Goal: Information Seeking & Learning: Check status

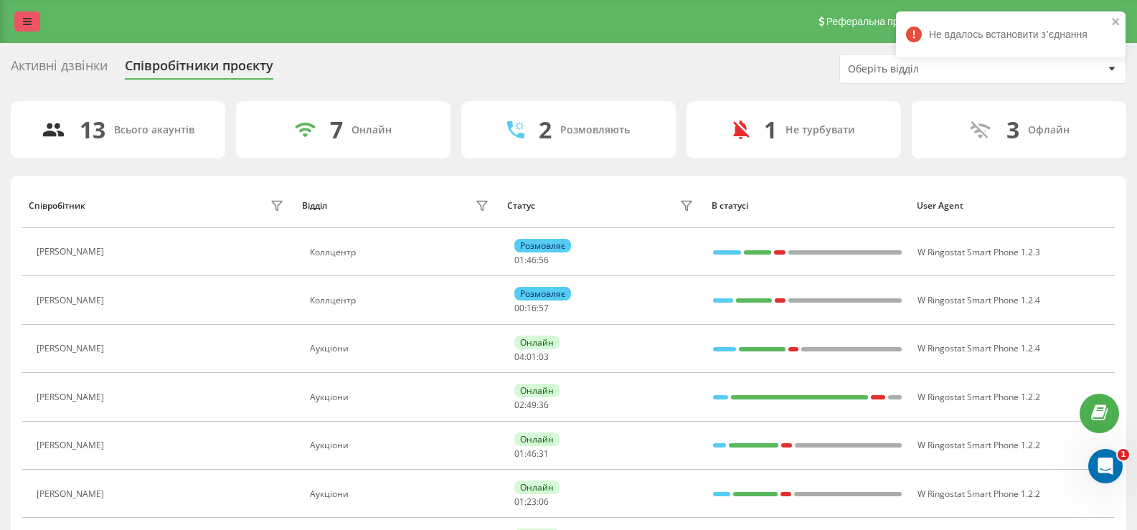
click at [30, 22] on icon at bounding box center [27, 22] width 9 height 10
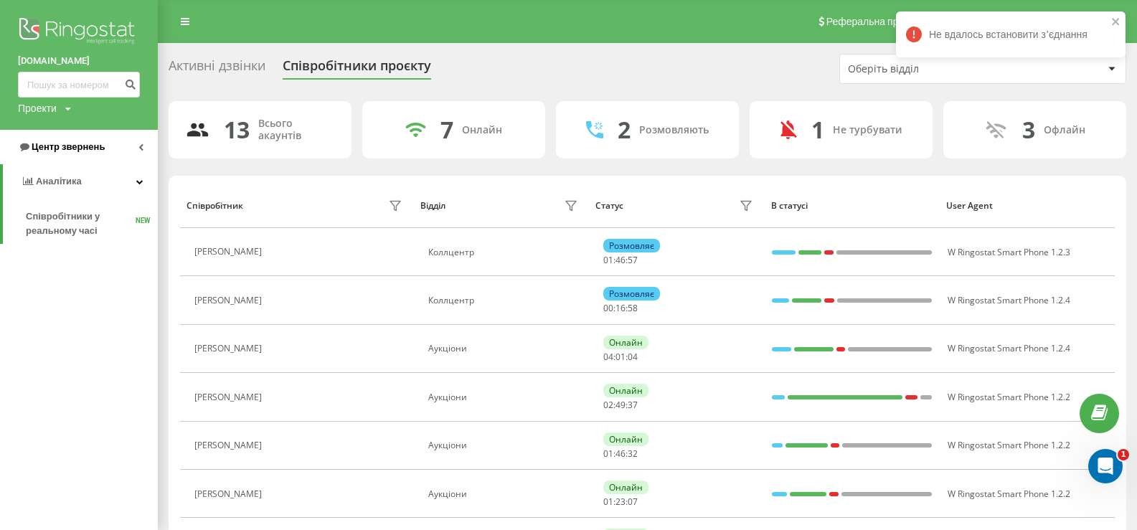
click at [70, 138] on link "Центр звернень" at bounding box center [79, 147] width 158 height 34
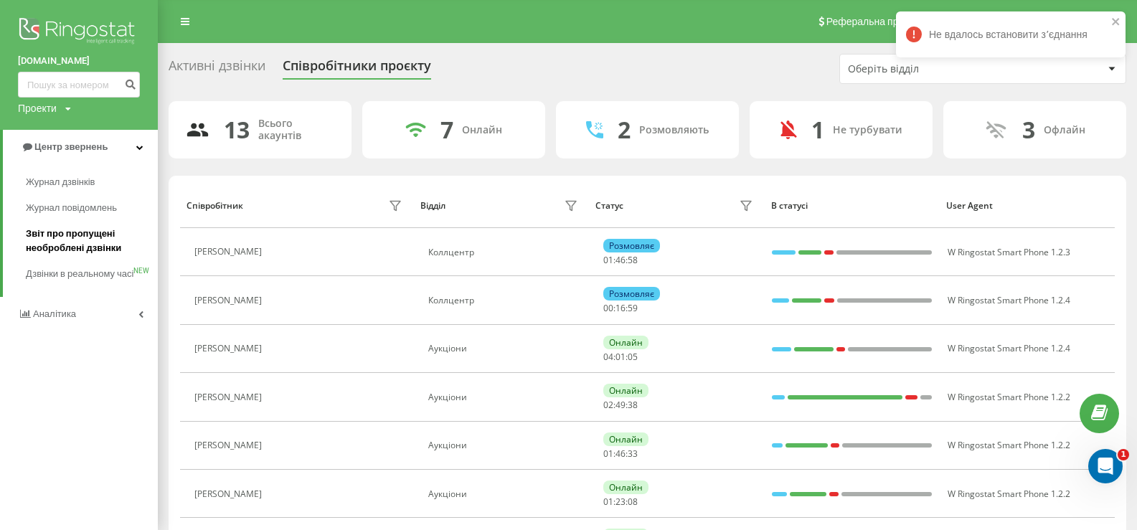
click at [60, 235] on span "Звіт про пропущені необроблені дзвінки" at bounding box center [88, 241] width 125 height 29
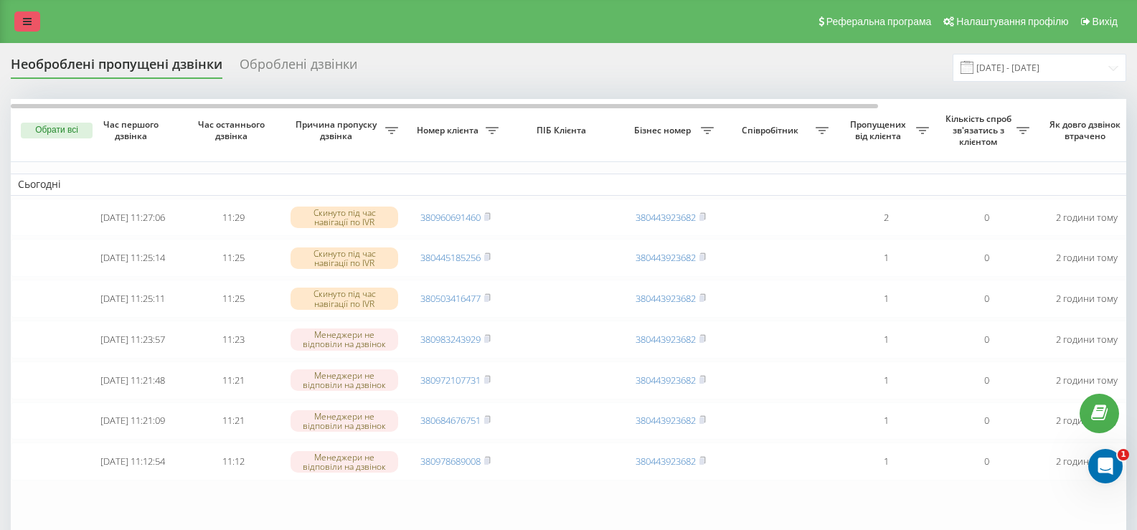
click at [30, 25] on icon at bounding box center [27, 22] width 9 height 10
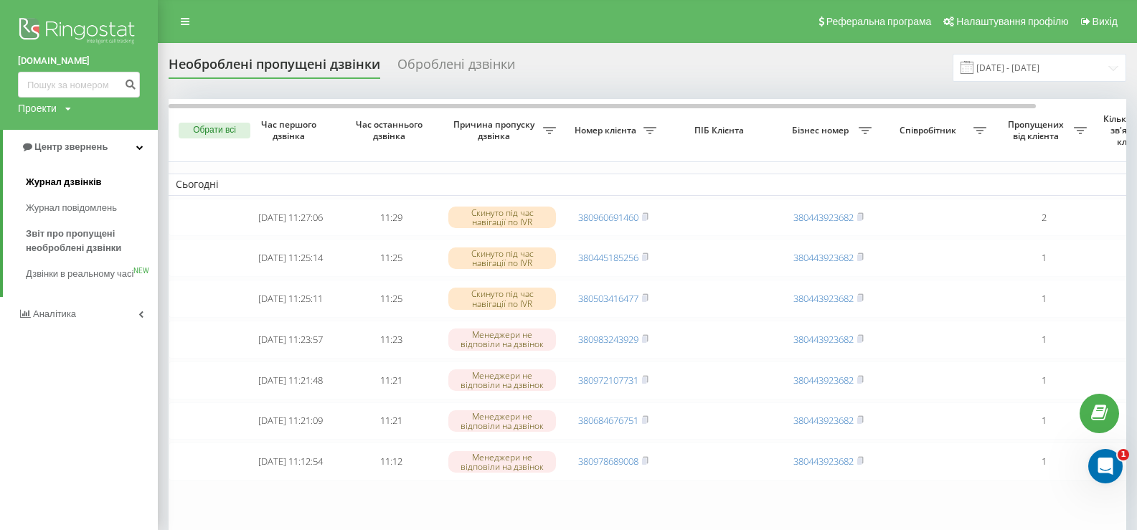
click at [62, 180] on span "Журнал дзвінків" at bounding box center [64, 182] width 76 height 14
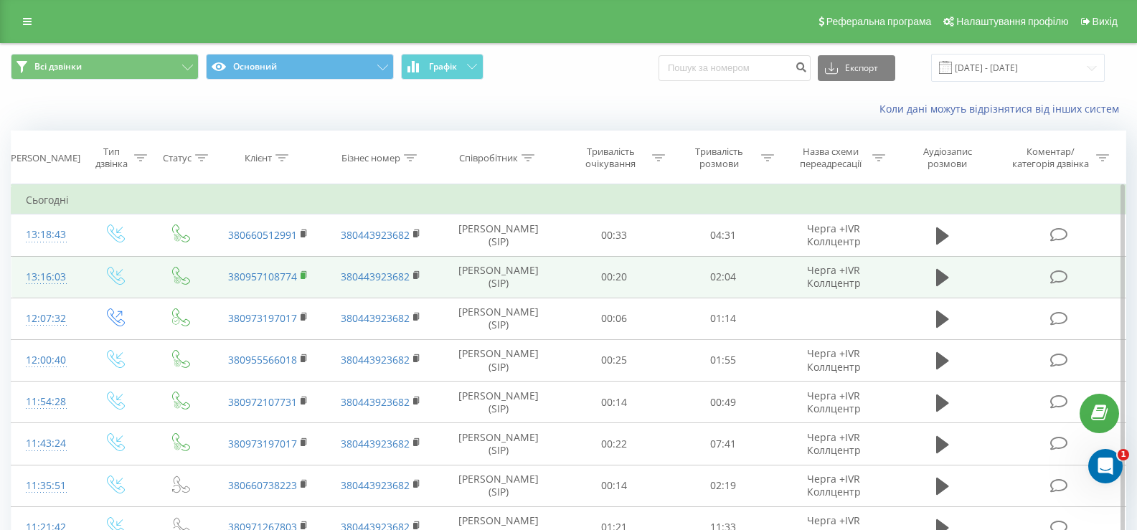
click at [305, 271] on icon at bounding box center [303, 274] width 5 height 6
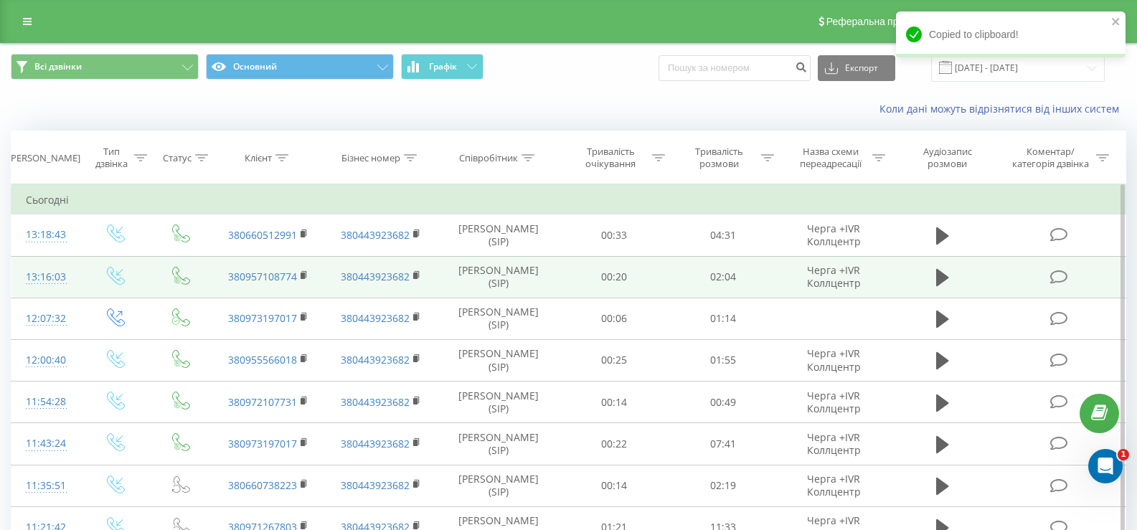
drag, startPoint x: 941, startPoint y: 280, endPoint x: 936, endPoint y: 290, distance: 11.2
click at [941, 278] on icon at bounding box center [942, 277] width 13 height 17
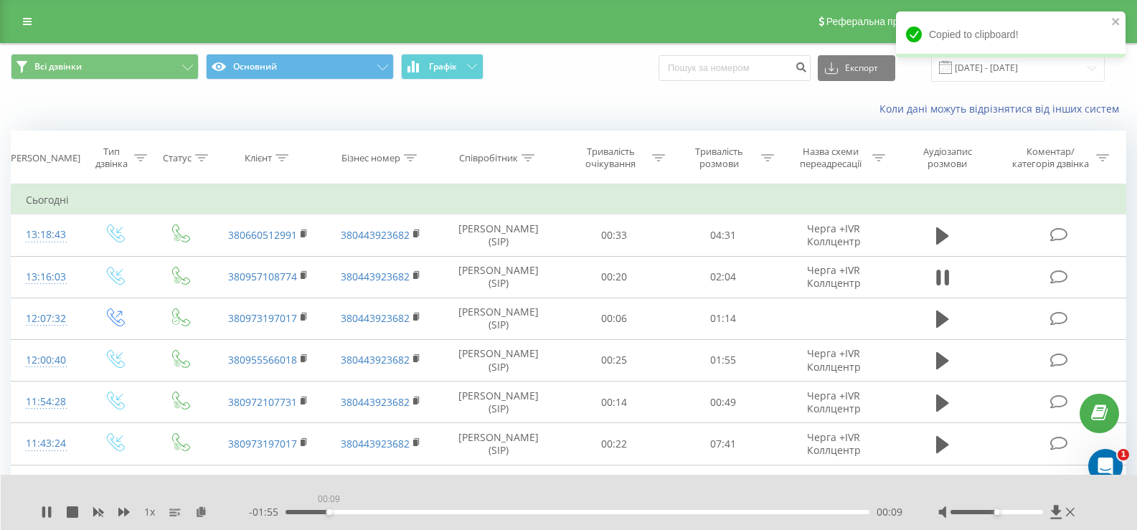
click at [329, 513] on div "00:09" at bounding box center [578, 512] width 584 height 4
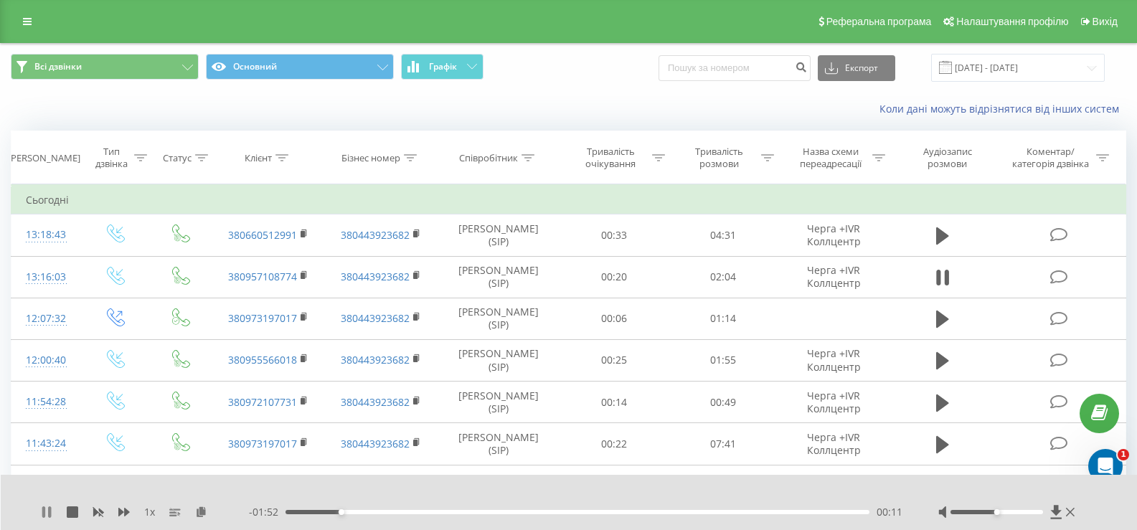
click at [44, 508] on icon at bounding box center [43, 511] width 3 height 11
click at [37, 506] on div "1 x - 01:52 00:12 00:12" at bounding box center [569, 502] width 1137 height 55
click at [49, 515] on icon at bounding box center [46, 511] width 11 height 11
click at [429, 513] on div "00:12" at bounding box center [578, 512] width 584 height 4
click at [494, 511] on div "00:44" at bounding box center [578, 512] width 584 height 4
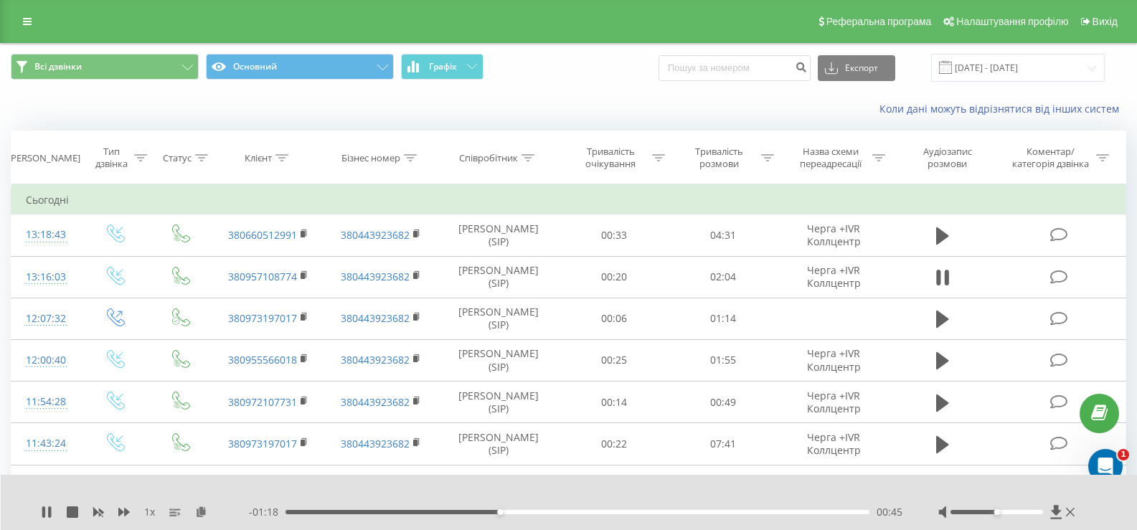
click at [545, 508] on div "- 01:18 00:45 00:45" at bounding box center [576, 512] width 654 height 14
click at [550, 508] on div "- 01:18 00:46 00:46" at bounding box center [576, 512] width 654 height 14
click at [556, 510] on div "00:46" at bounding box center [578, 512] width 584 height 4
click at [50, 516] on icon at bounding box center [49, 511] width 3 height 11
